Goal: Use online tool/utility: Utilize a website feature to perform a specific function

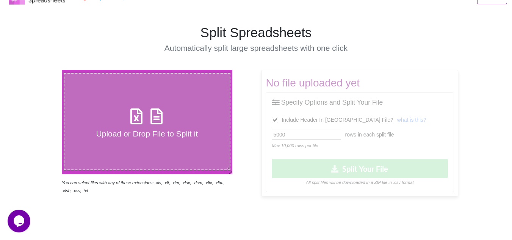
scroll to position [76, 0]
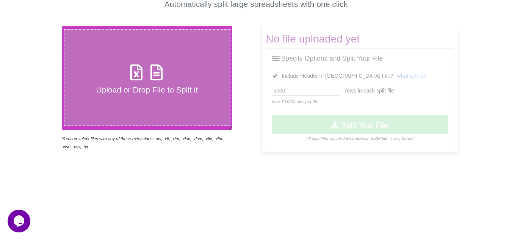
click at [116, 90] on h4 "Upload or Drop File to Split it" at bounding box center [146, 89] width 165 height 9
click at [38, 26] on input "Upload or Drop File to Split it" at bounding box center [38, 26] width 0 height 0
type input "C:\fakepath\MW EPL Sports FBs_SMS_List-15-08 (1).csv"
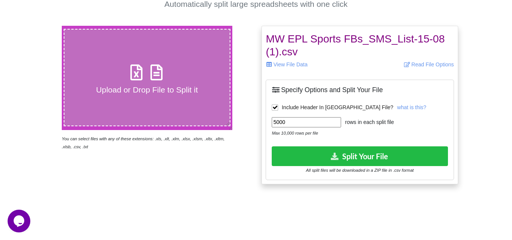
click at [286, 121] on input "5000" at bounding box center [305, 122] width 69 height 10
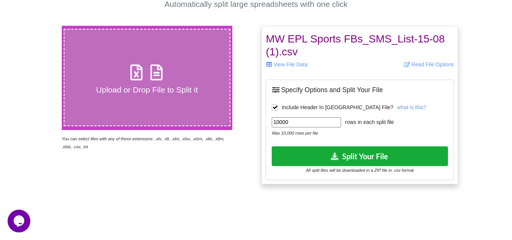
type input "10000"
click at [385, 153] on button "Split Your File" at bounding box center [359, 155] width 176 height 19
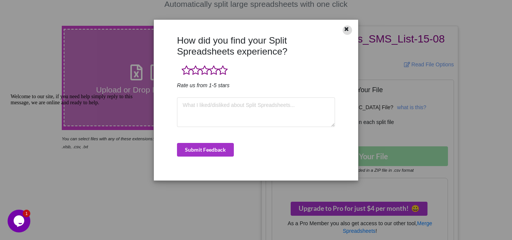
click at [350, 32] on div at bounding box center [346, 29] width 9 height 9
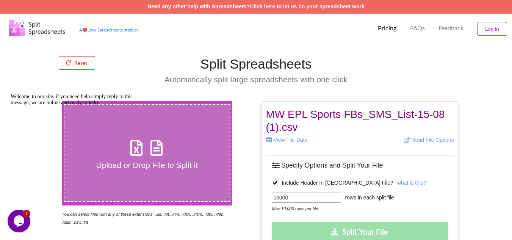
scroll to position [0, 0]
click at [78, 64] on button "Reset" at bounding box center [77, 63] width 36 height 14
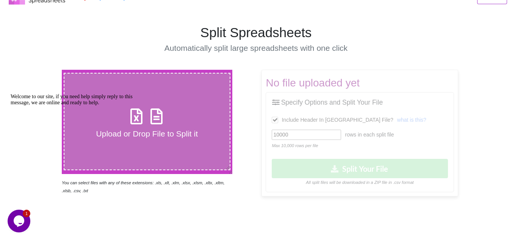
scroll to position [114, 0]
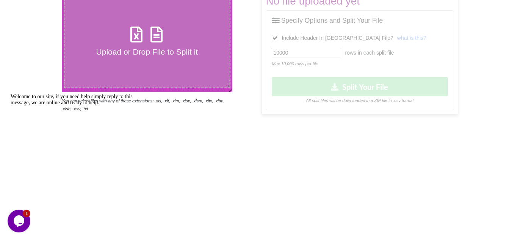
click at [117, 54] on h4 "Upload or Drop File to Split it" at bounding box center [146, 51] width 165 height 9
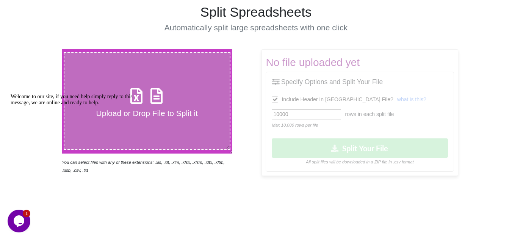
scroll to position [76, 0]
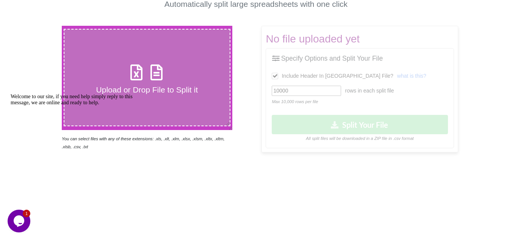
click at [11, 94] on icon "Chat attention grabber" at bounding box center [11, 94] width 0 height 0
click at [115, 90] on h4 "Upload or Drop File to Split it" at bounding box center [146, 89] width 165 height 9
click at [38, 26] on input "Upload or Drop File to Split it" at bounding box center [38, 26] width 0 height 0
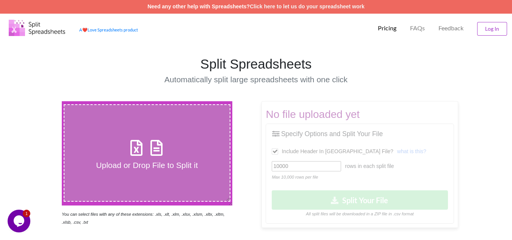
scroll to position [0, 0]
click at [107, 163] on h4 "Upload or Drop File to Split it" at bounding box center [146, 165] width 165 height 9
click at [38, 101] on input "Upload or Drop File to Split it" at bounding box center [38, 101] width 0 height 0
type input "C:\fakepath\MW EPL Sports FBs_SMS_List-15-08 (1).csv"
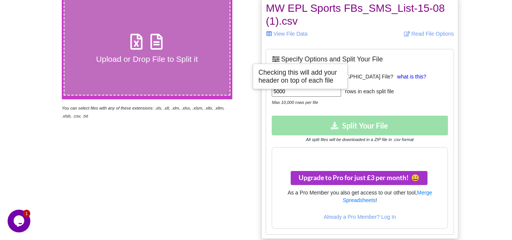
scroll to position [114, 0]
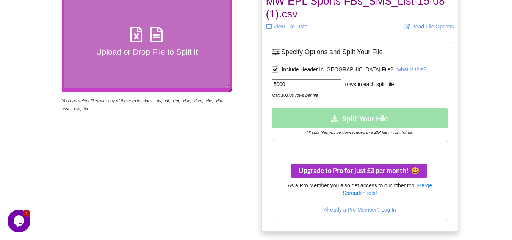
click at [370, 116] on div "Download Split Your File All split files will be downloaded in a ZIP file in .c…" at bounding box center [359, 121] width 176 height 27
click at [372, 113] on div "Download Split Your File All split files will be downloaded in a ZIP file in .c…" at bounding box center [359, 121] width 176 height 27
